Goal: Transaction & Acquisition: Purchase product/service

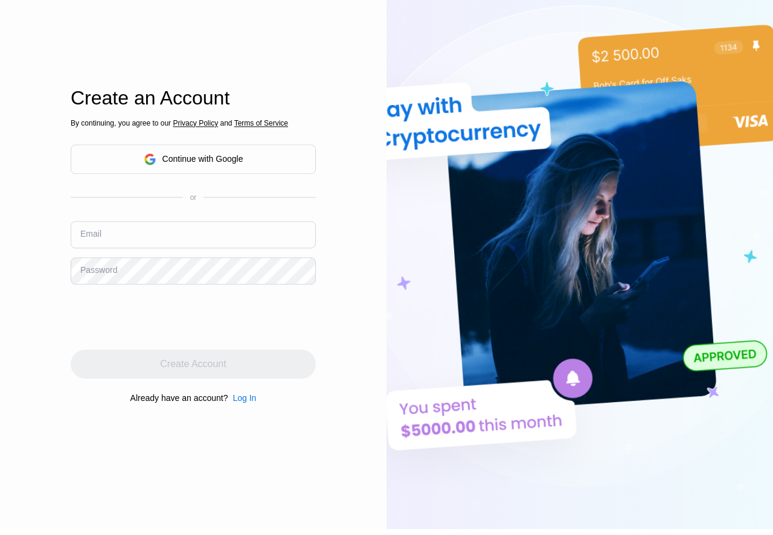
scroll to position [138, 0]
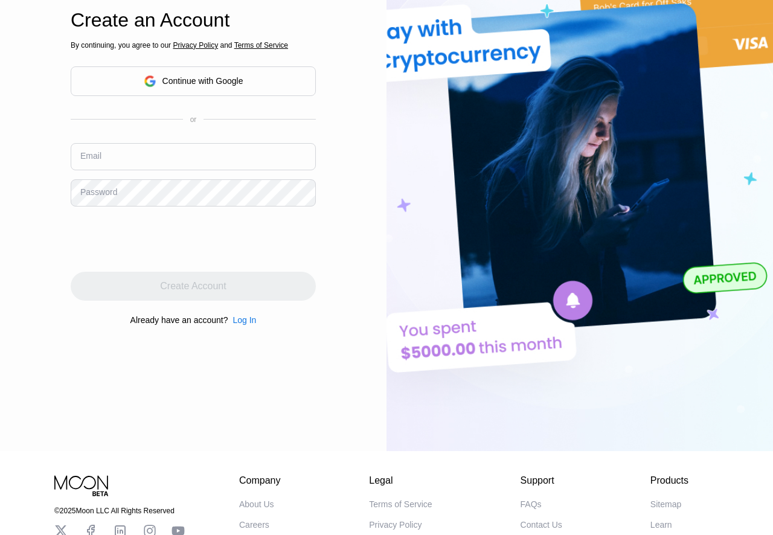
click at [129, 161] on input "text" at bounding box center [193, 156] width 245 height 27
type input "[EMAIL_ADDRESS][DOMAIN_NAME]"
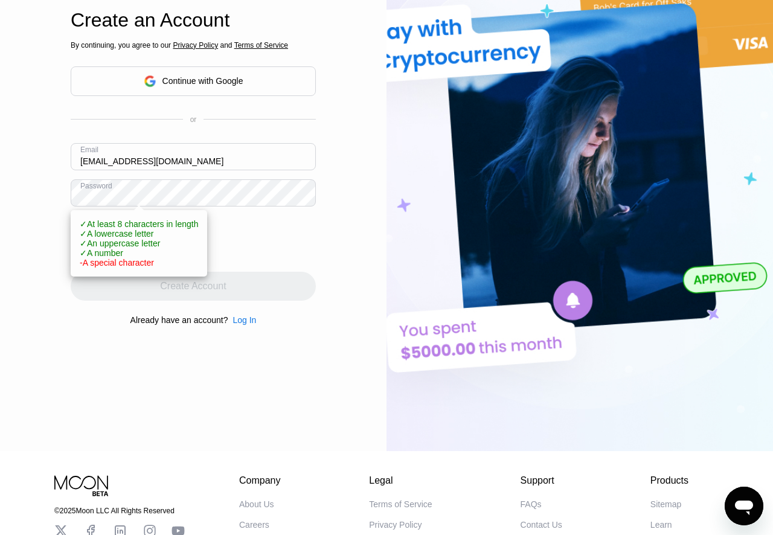
scroll to position [0, 0]
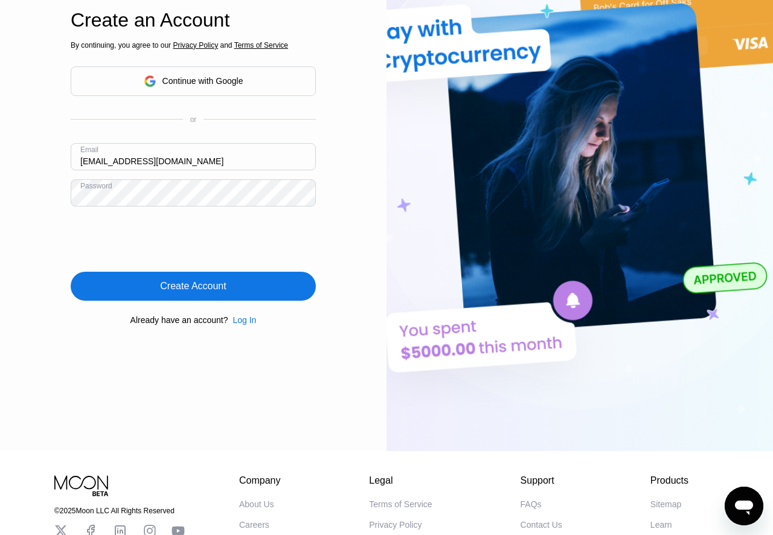
click at [187, 287] on div "Create Account" at bounding box center [193, 286] width 66 height 12
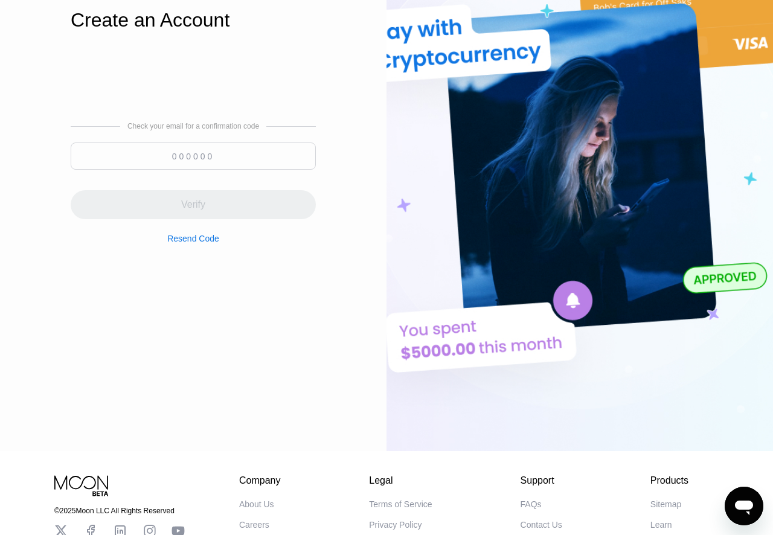
click at [185, 145] on input at bounding box center [193, 155] width 245 height 27
paste input "016763"
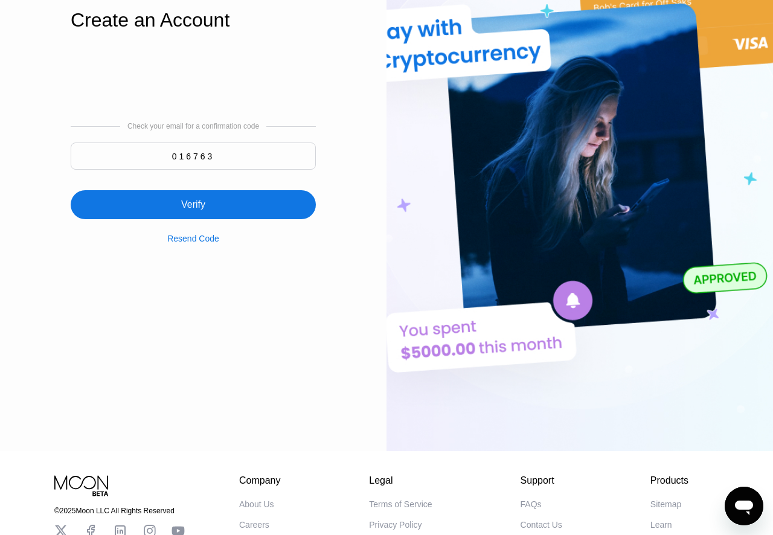
type input "016763"
click at [198, 211] on div "Verify" at bounding box center [193, 205] width 24 height 12
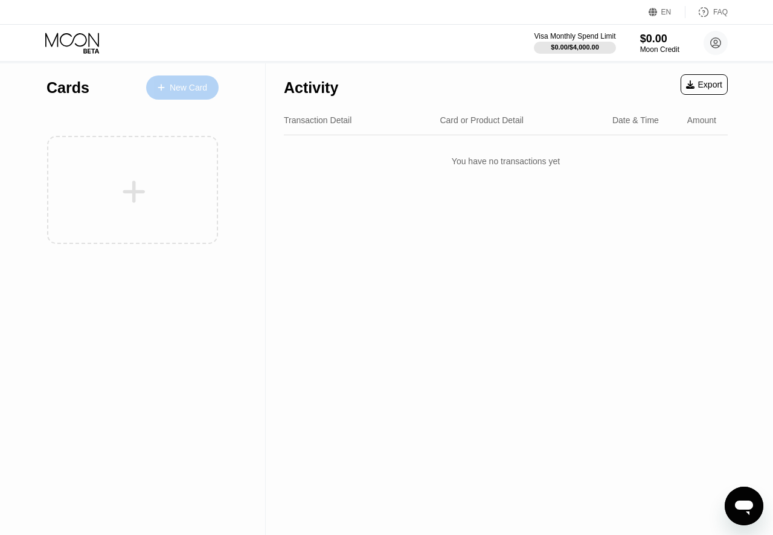
click at [196, 92] on div "New Card" at bounding box center [188, 88] width 37 height 10
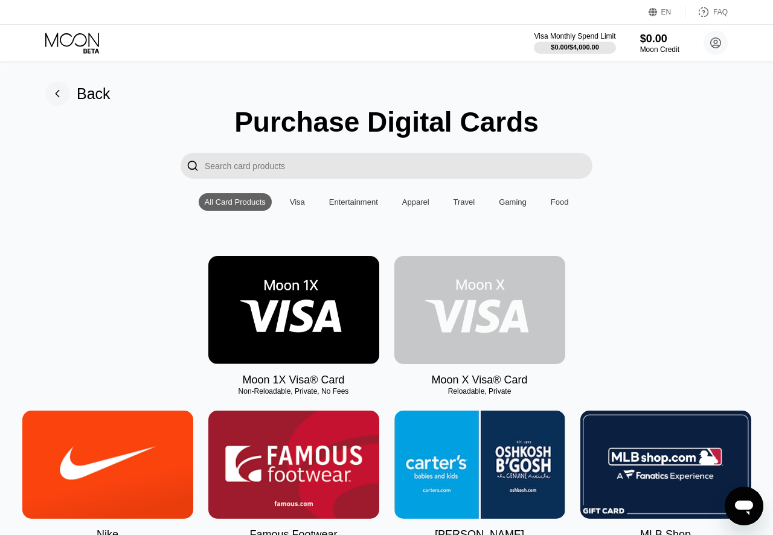
click at [469, 304] on img at bounding box center [479, 310] width 171 height 108
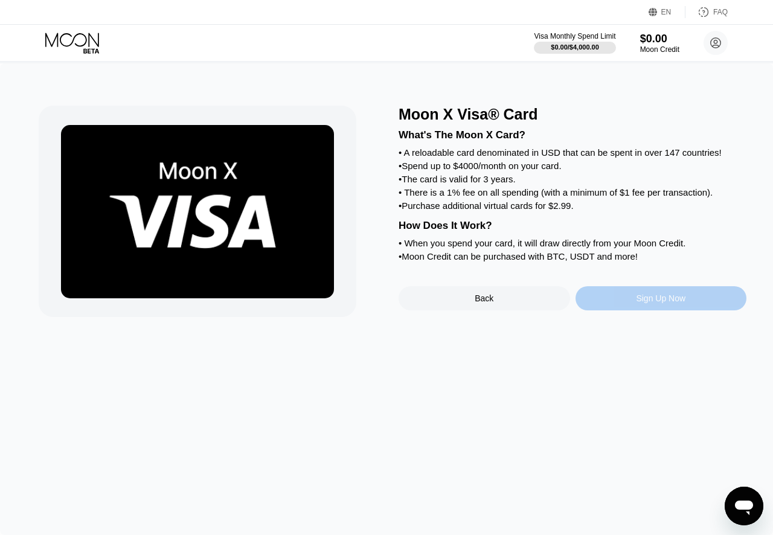
click at [621, 310] on div "Sign Up Now" at bounding box center [660, 298] width 171 height 24
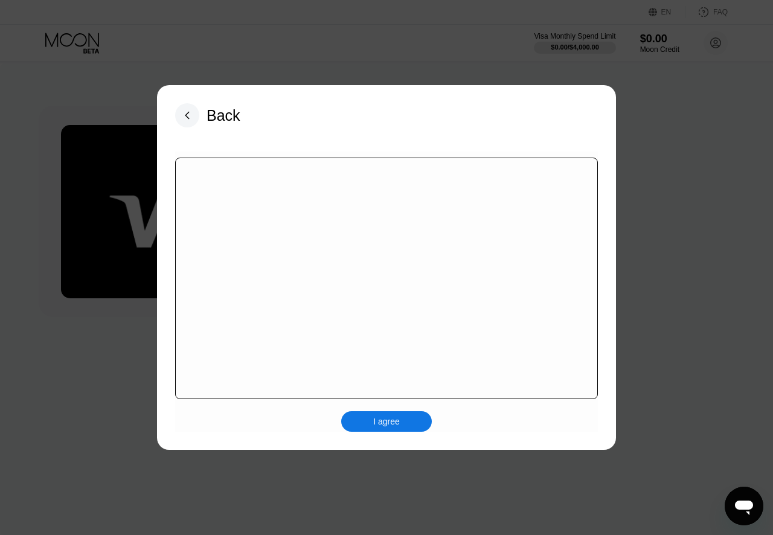
click at [374, 427] on div "I agree" at bounding box center [386, 421] width 27 height 11
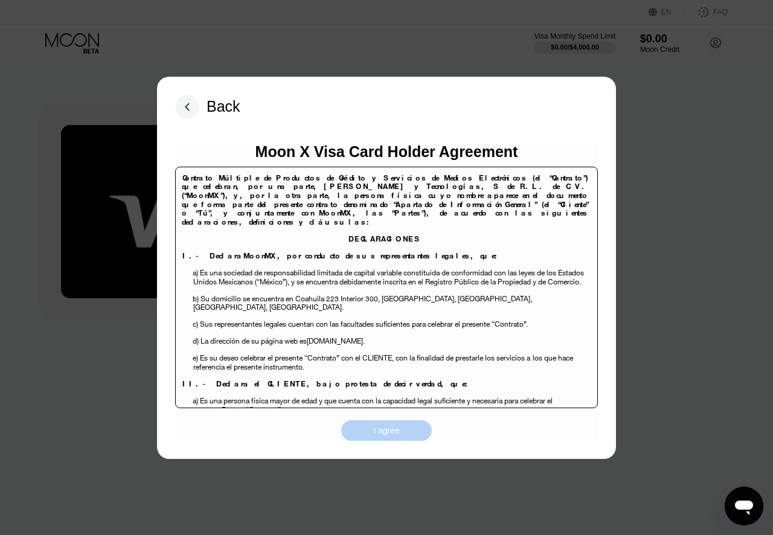
click at [374, 427] on div "I agree" at bounding box center [386, 430] width 27 height 11
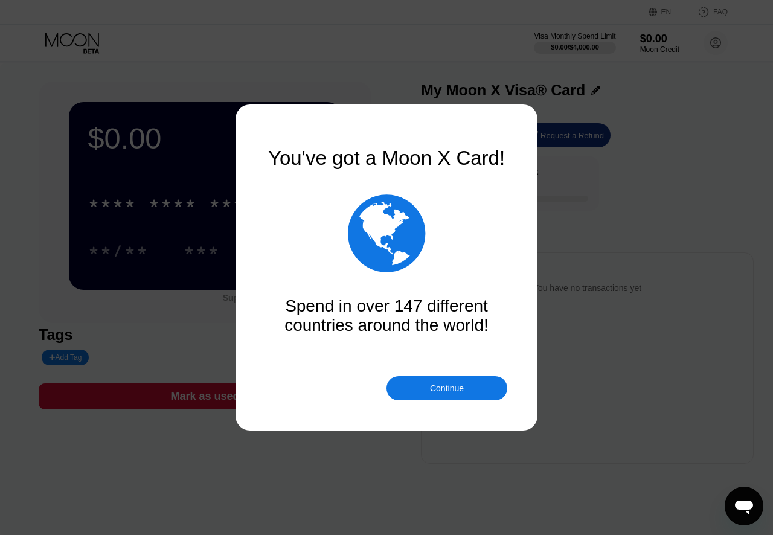
click at [439, 389] on div "Continue" at bounding box center [447, 388] width 34 height 10
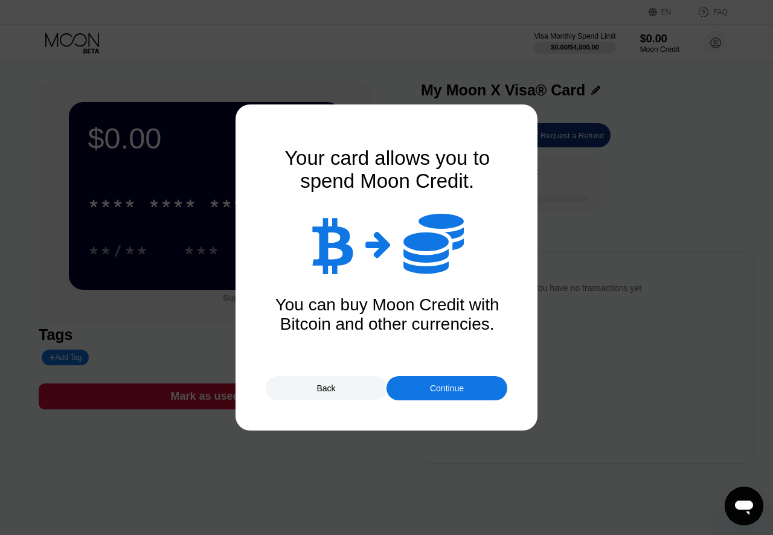
click at [425, 389] on div "Continue" at bounding box center [446, 388] width 121 height 24
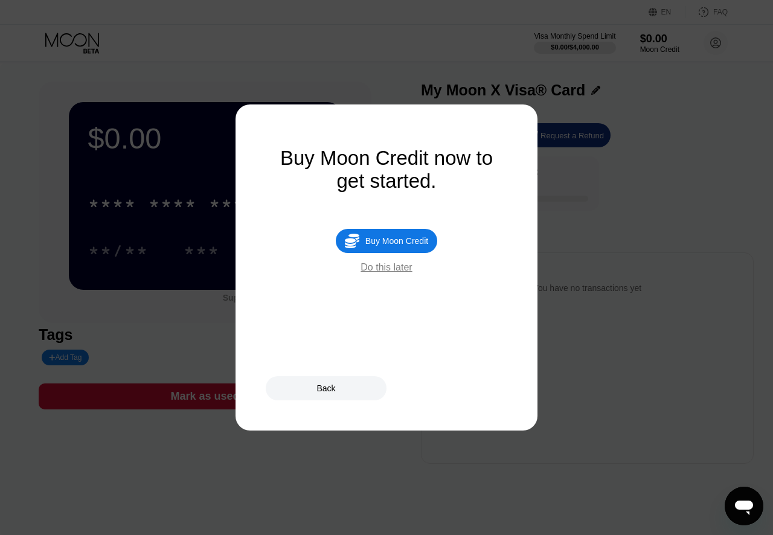
click at [391, 273] on div "Do this later" at bounding box center [385, 267] width 51 height 11
